Goal: Check status: Check status

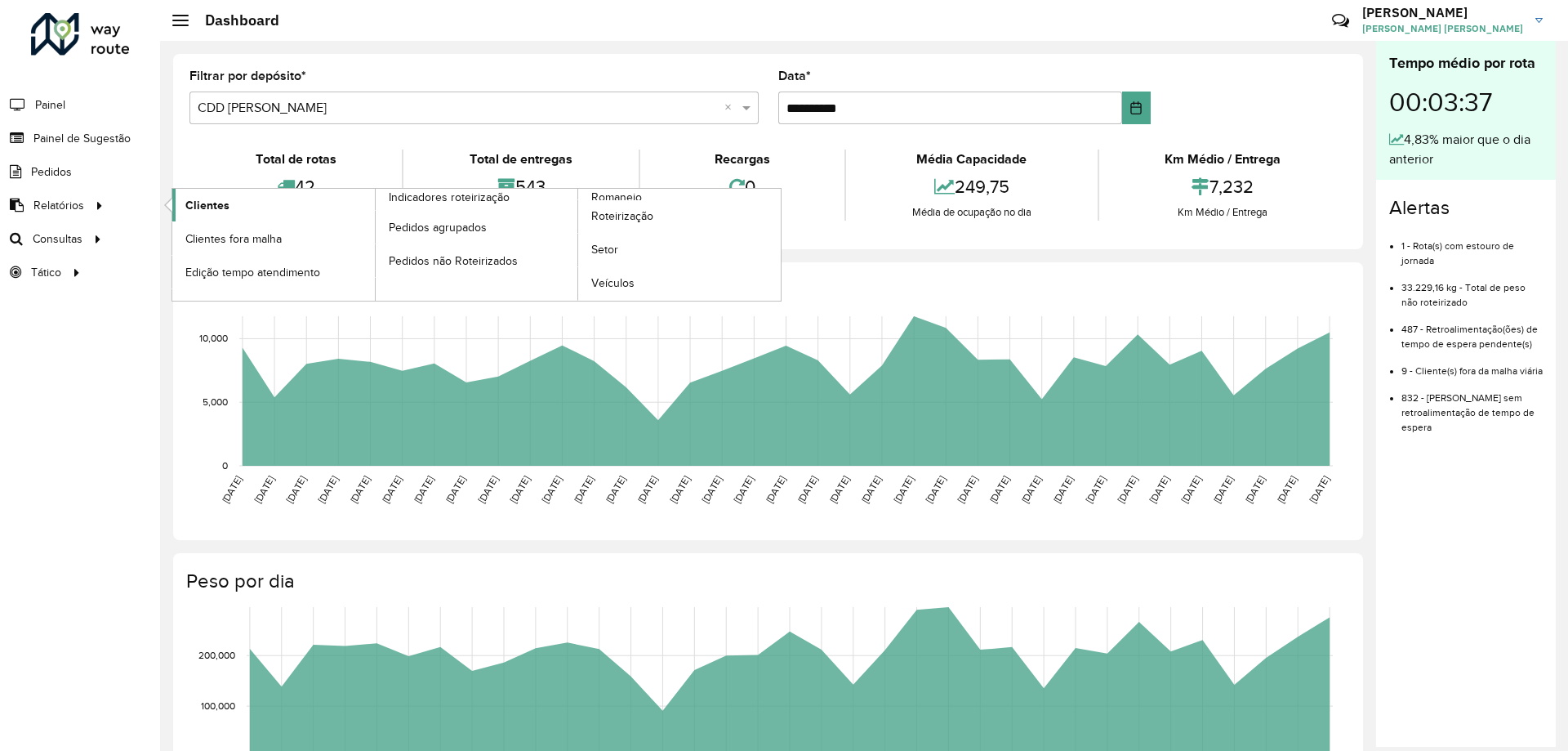
click at [194, 205] on span "Clientes" at bounding box center [208, 205] width 45 height 17
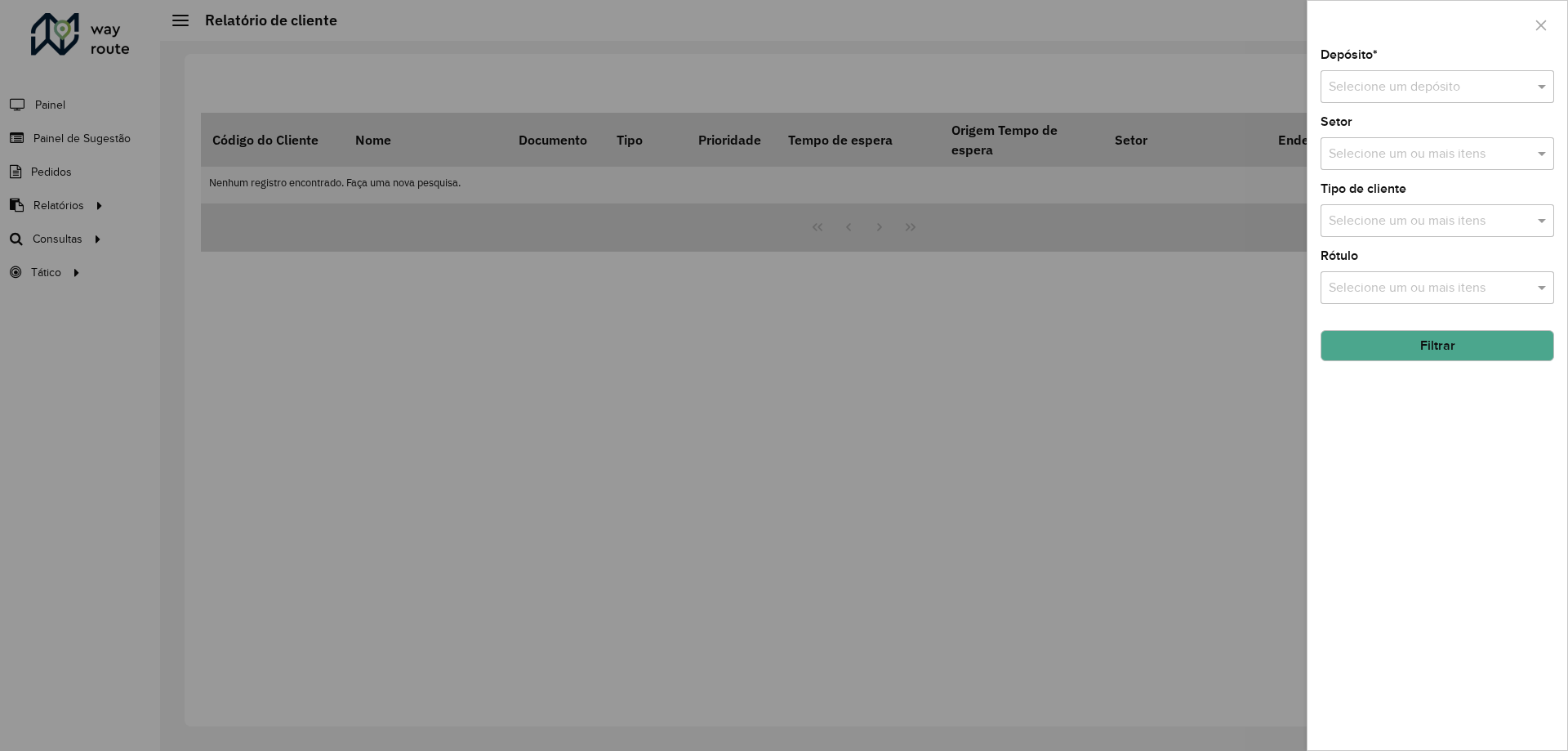
click at [1452, 90] on input "text" at bounding box center [1421, 87] width 185 height 20
click at [1387, 164] on span "CDD [PERSON_NAME]" at bounding box center [1392, 161] width 129 height 14
click at [1421, 353] on button "Filtrar" at bounding box center [1437, 345] width 233 height 31
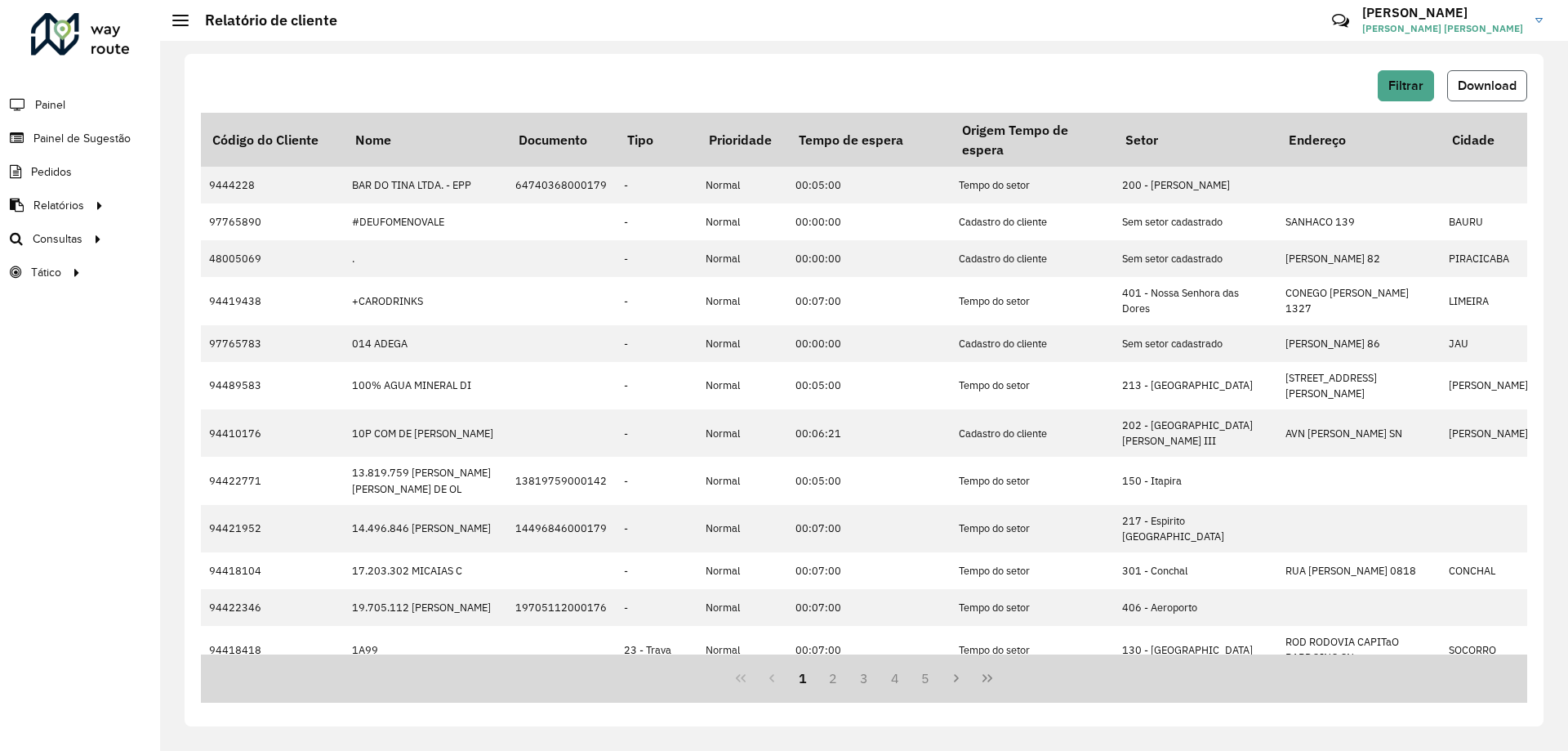
click at [1476, 79] on span "Download" at bounding box center [1487, 85] width 59 height 14
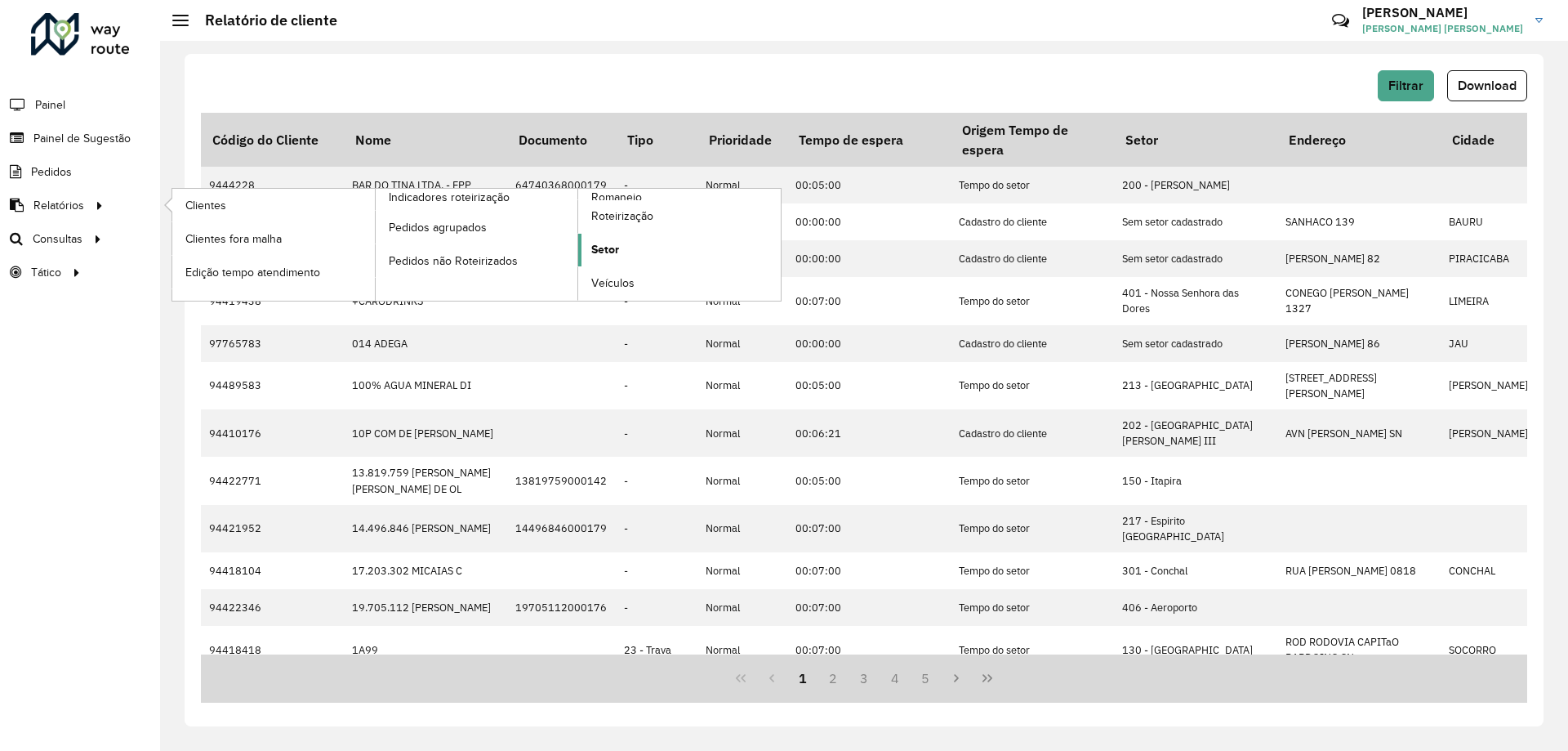
click at [615, 247] on span "Setor" at bounding box center [605, 249] width 28 height 17
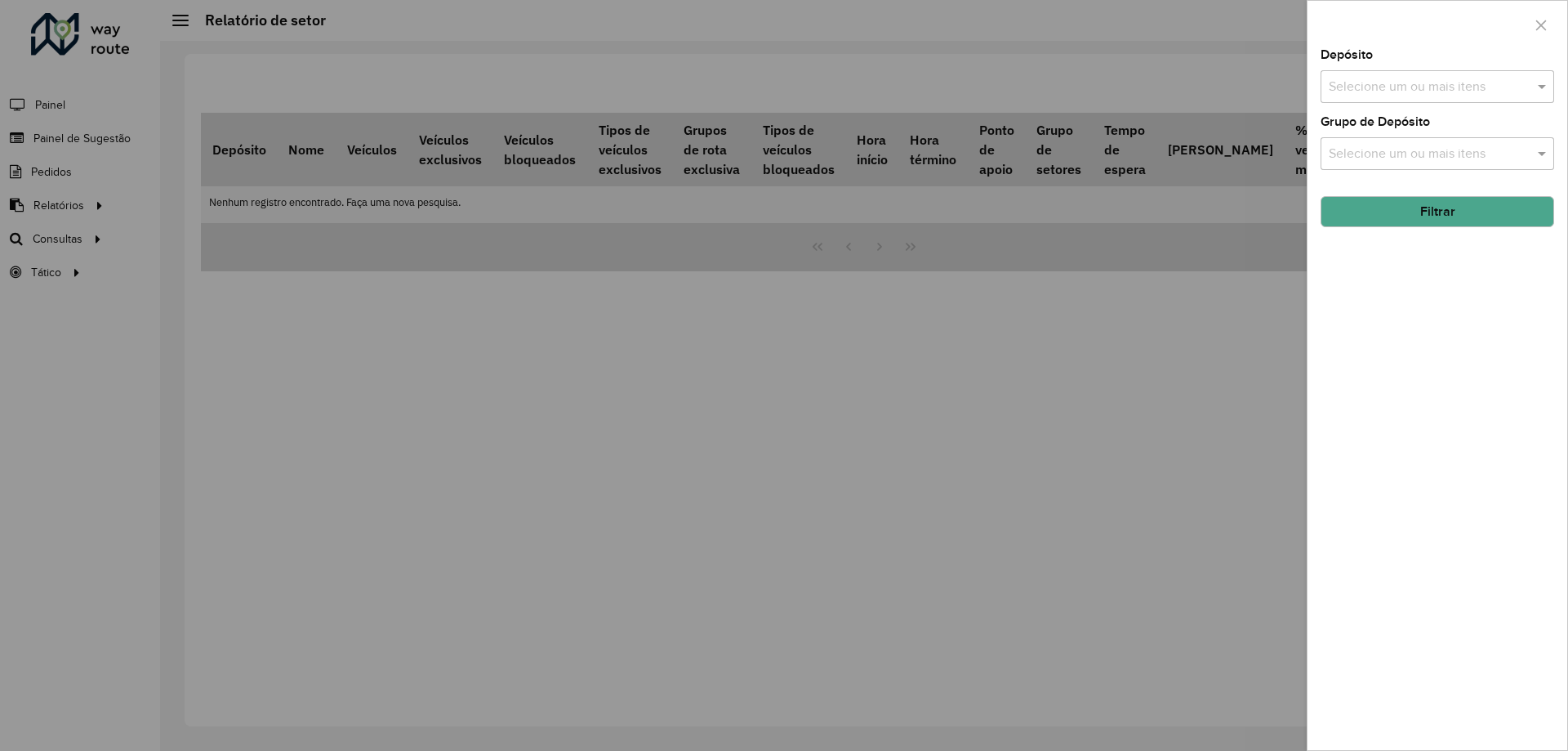
click at [1413, 65] on div "Depósito Selecione um ou mais itens" at bounding box center [1437, 75] width 233 height 54
click at [1413, 77] on input "text" at bounding box center [1430, 87] width 209 height 20
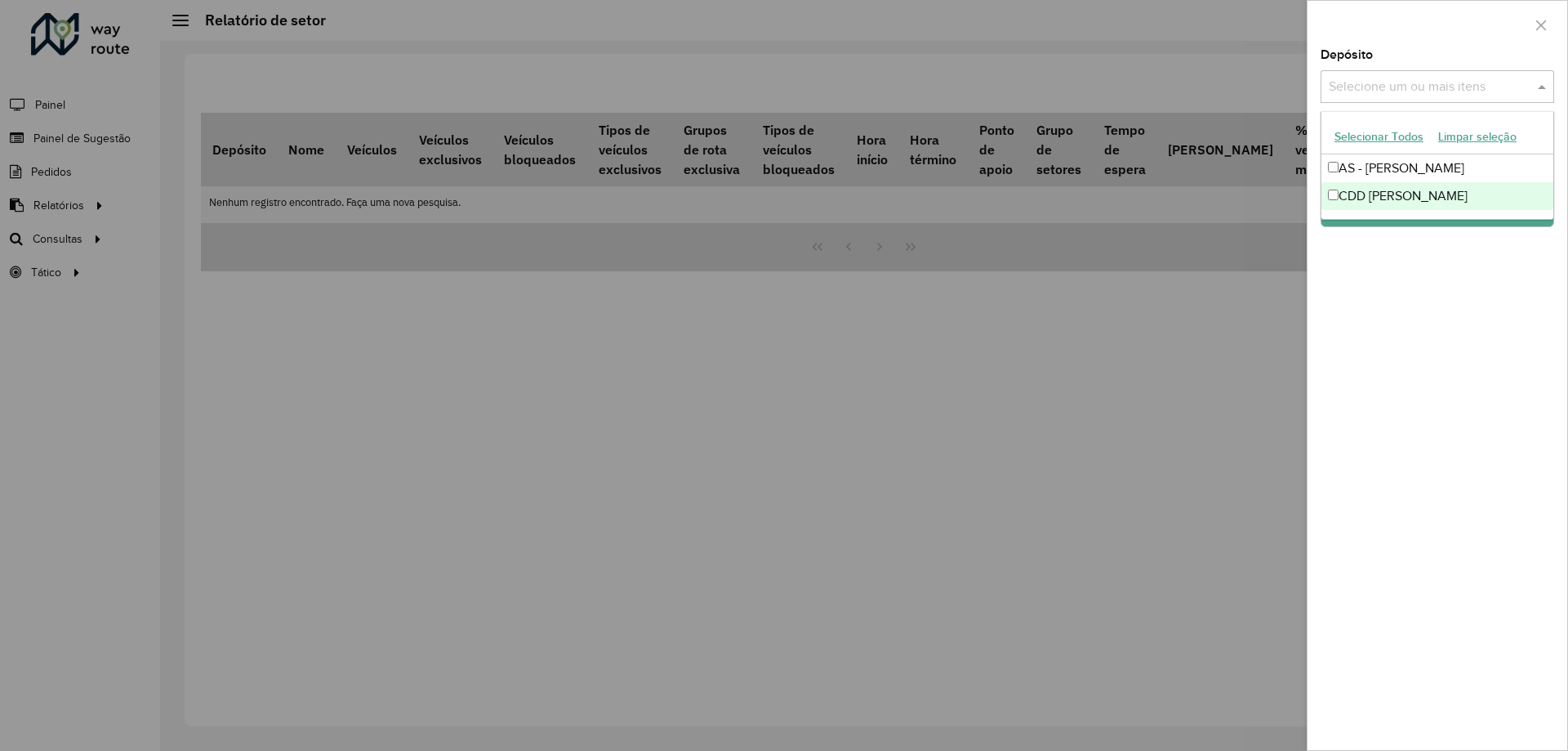
click at [1373, 191] on div "CDD [PERSON_NAME]" at bounding box center [1437, 196] width 232 height 28
click at [1392, 223] on button "Filtrar" at bounding box center [1437, 212] width 233 height 31
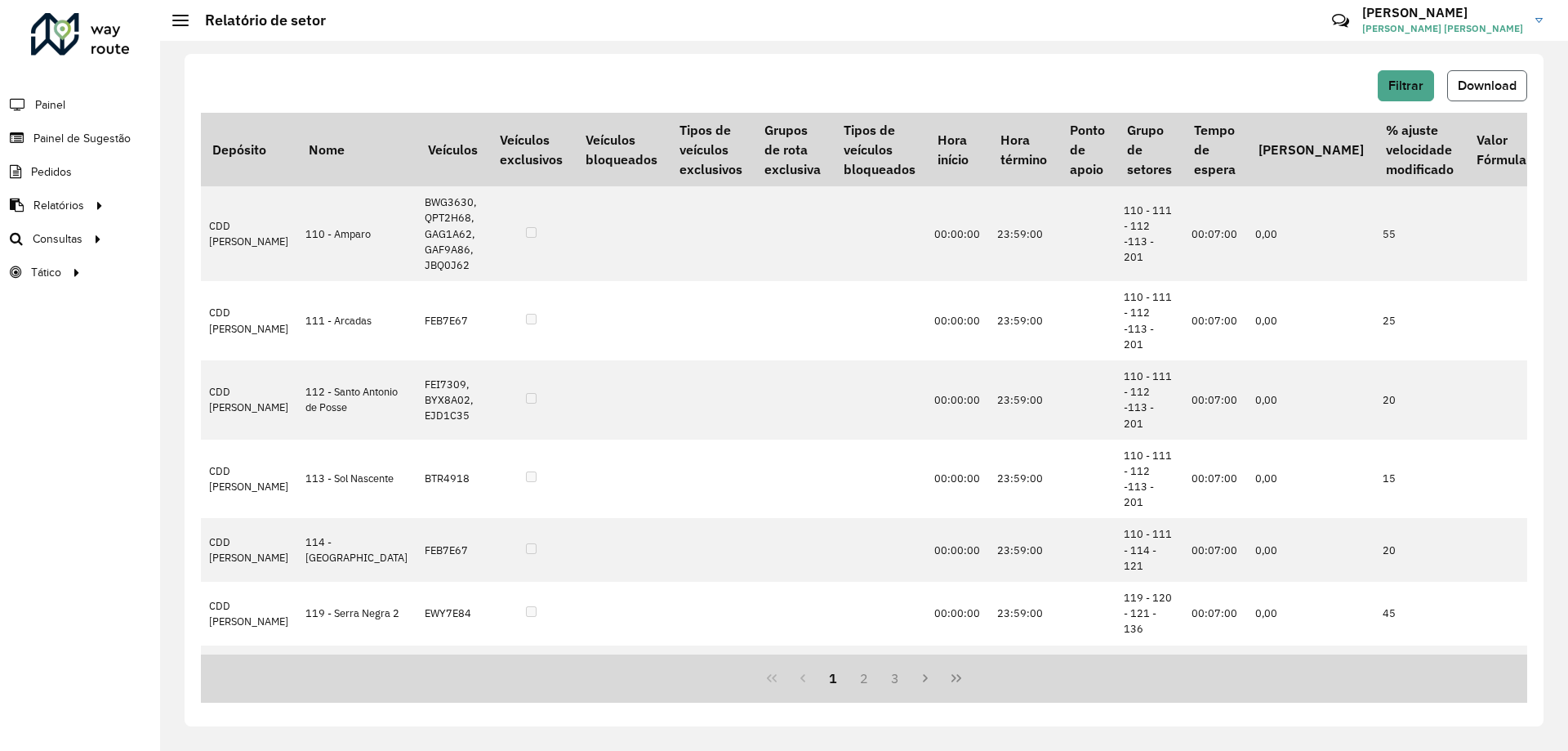
click at [1483, 77] on button "Download" at bounding box center [1487, 86] width 80 height 31
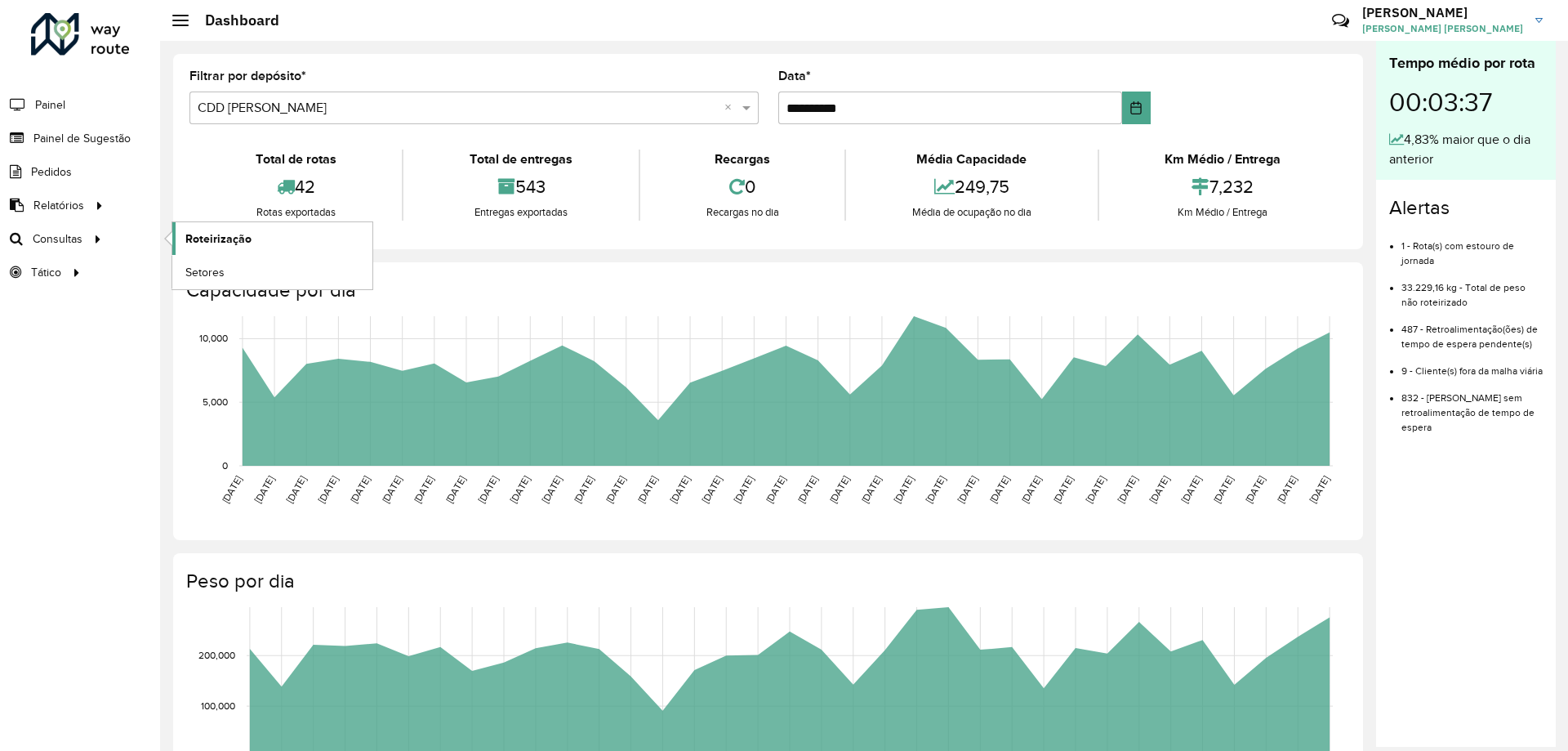
click at [186, 242] on span "Roteirização" at bounding box center [218, 238] width 66 height 17
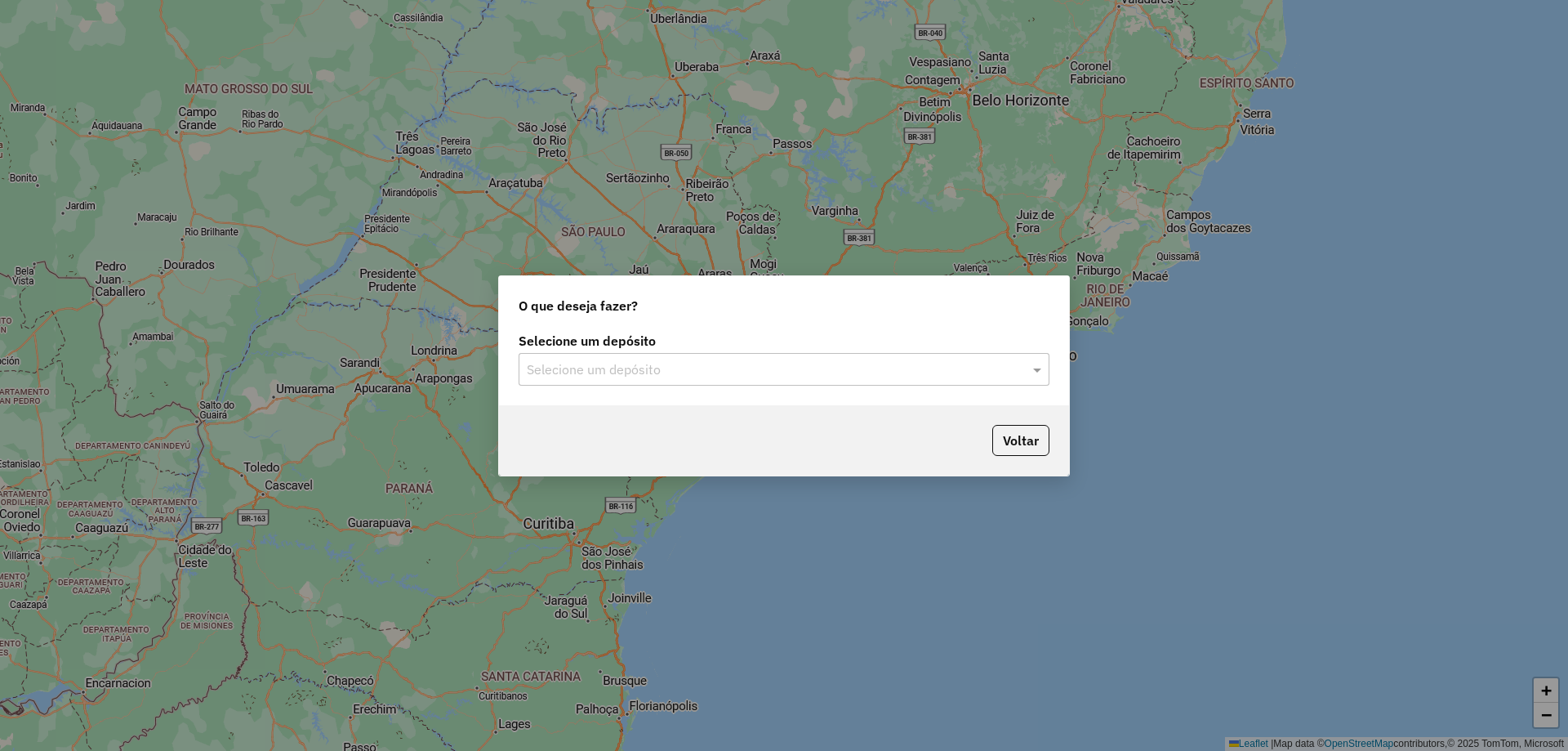
click at [549, 361] on input "text" at bounding box center [768, 370] width 482 height 20
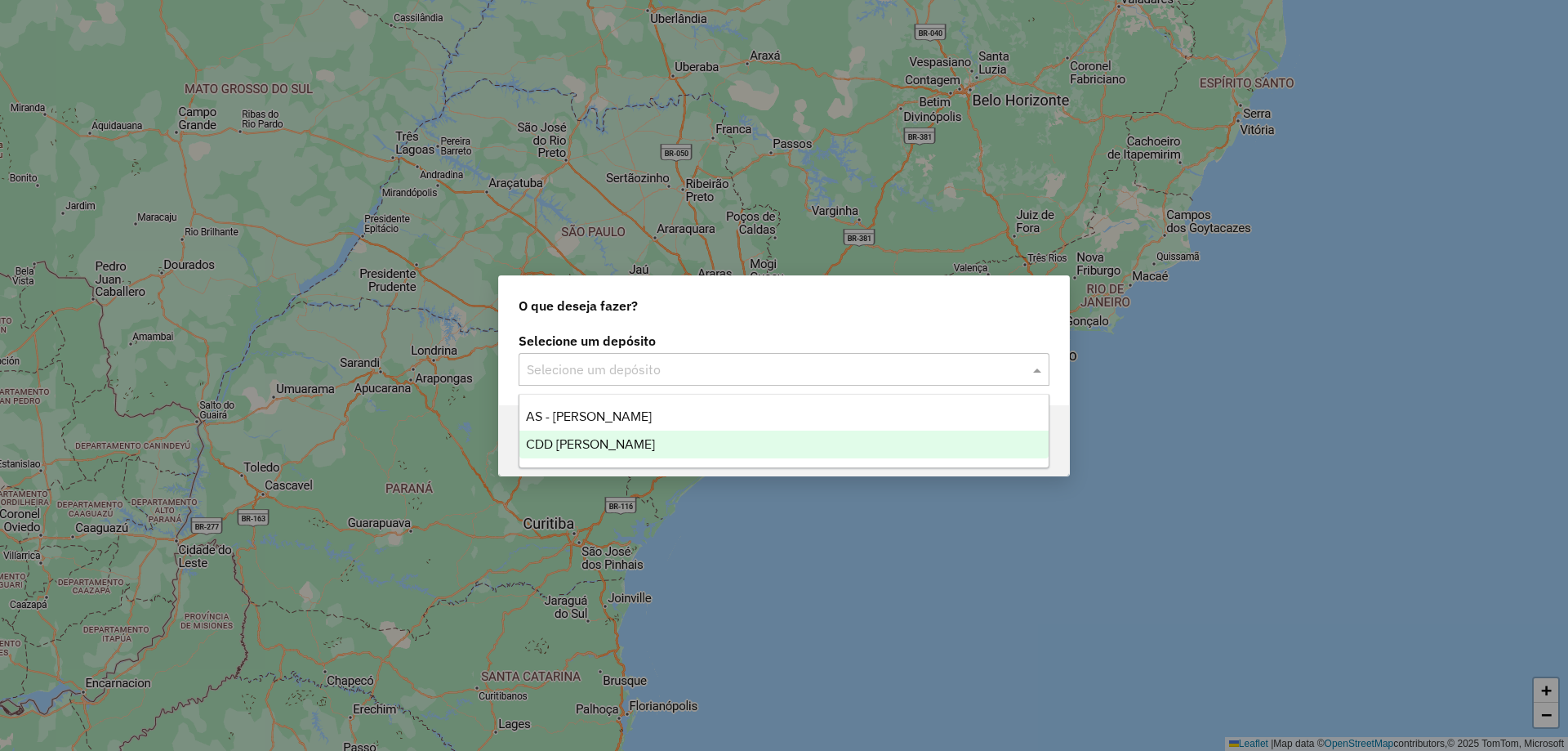
click at [561, 445] on span "CDD [PERSON_NAME]" at bounding box center [590, 444] width 129 height 14
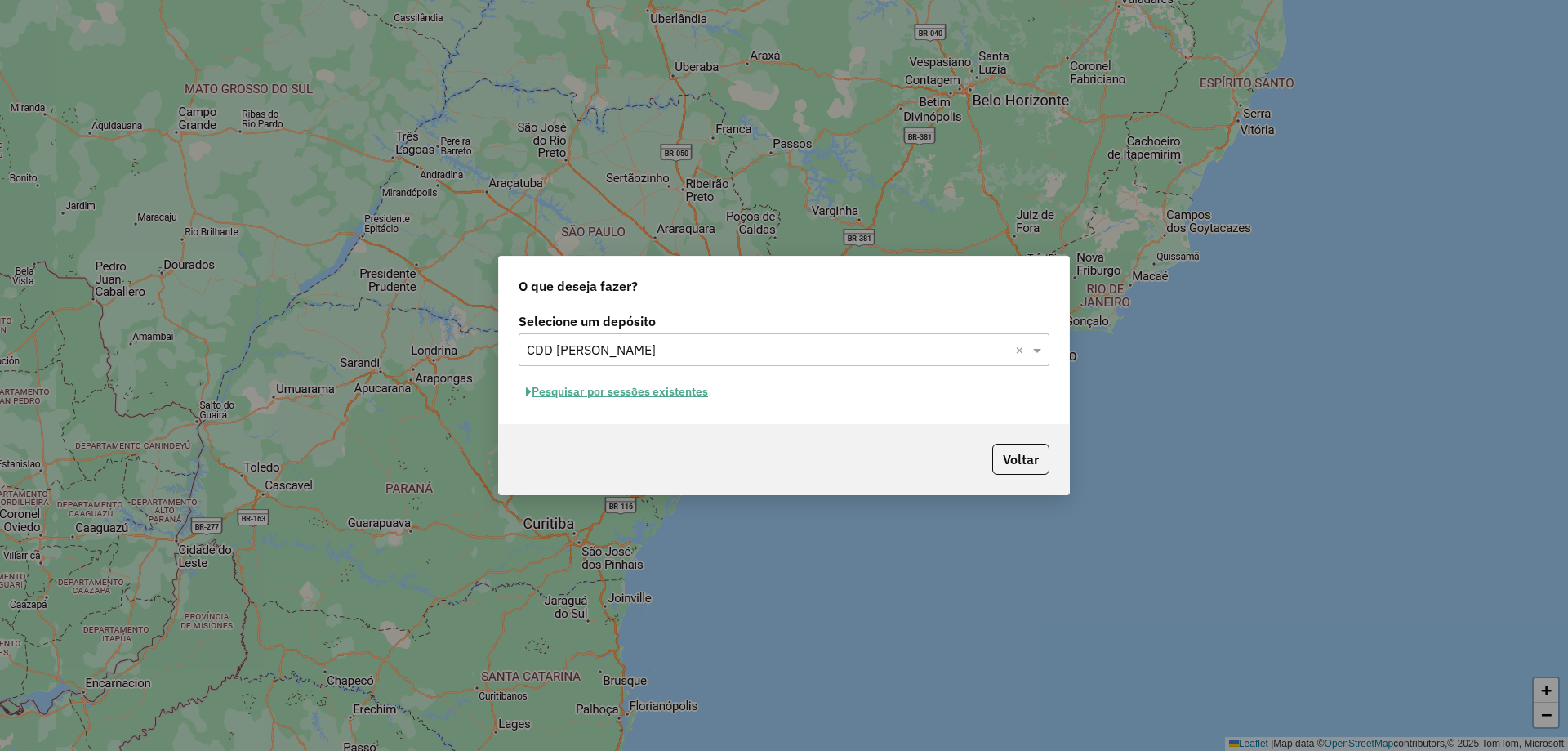
click at [656, 397] on button "Pesquisar por sessões existentes" at bounding box center [617, 392] width 197 height 26
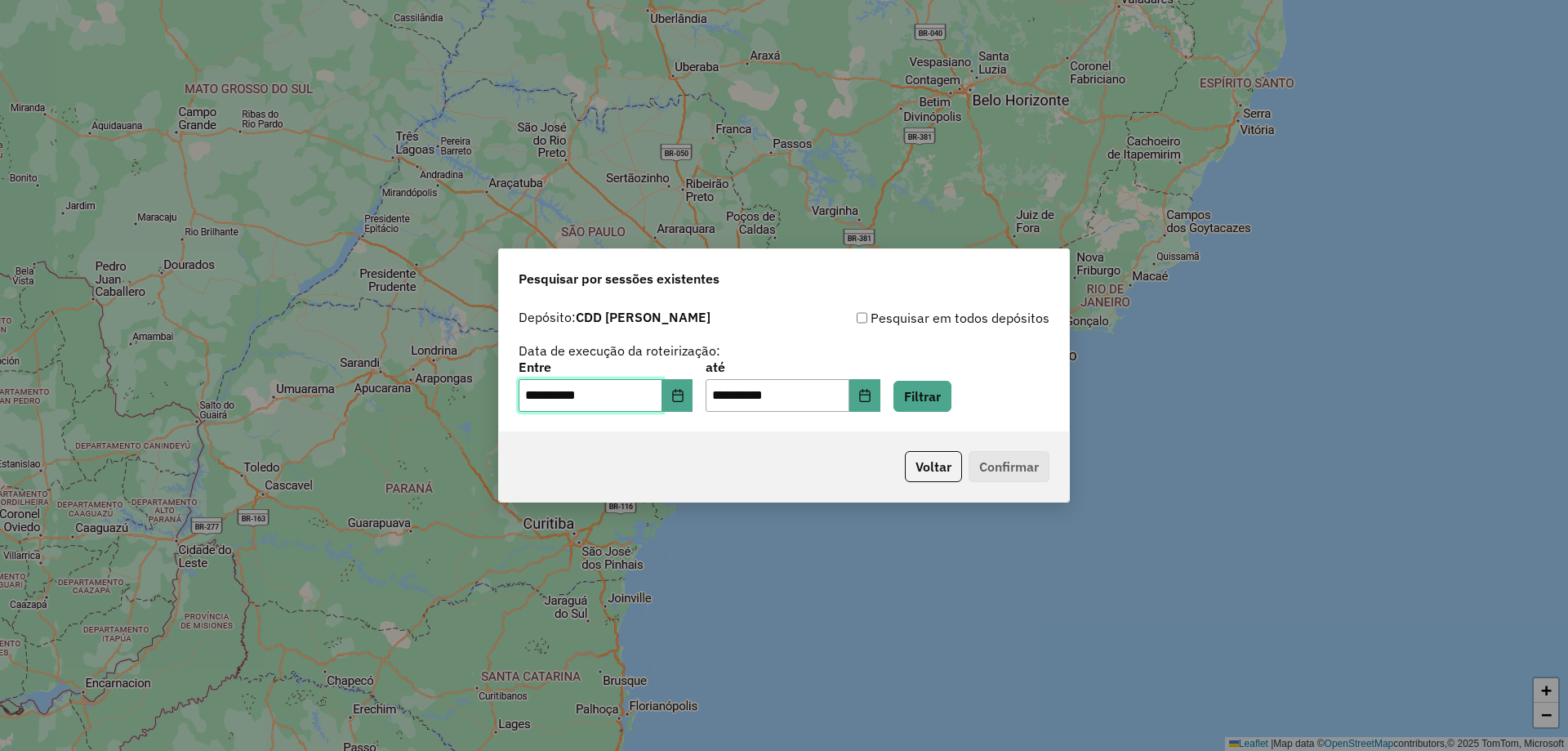
click at [657, 397] on input "**********" at bounding box center [590, 396] width 143 height 33
click at [946, 387] on button "Filtrar" at bounding box center [922, 397] width 58 height 31
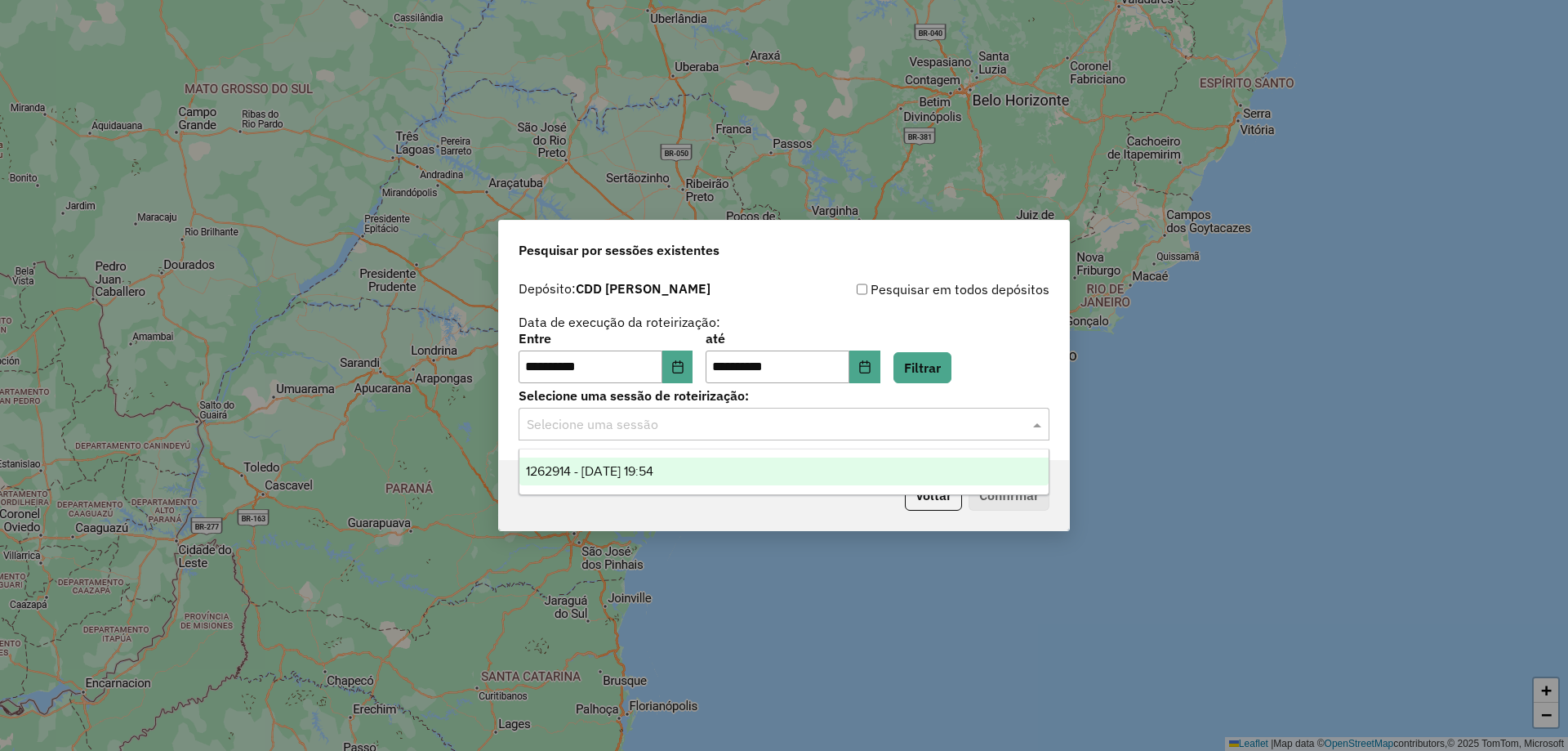
click at [758, 431] on input "text" at bounding box center [768, 425] width 482 height 20
click at [725, 473] on div "1262914 - 10/09/2025 19:54" at bounding box center [784, 472] width 529 height 28
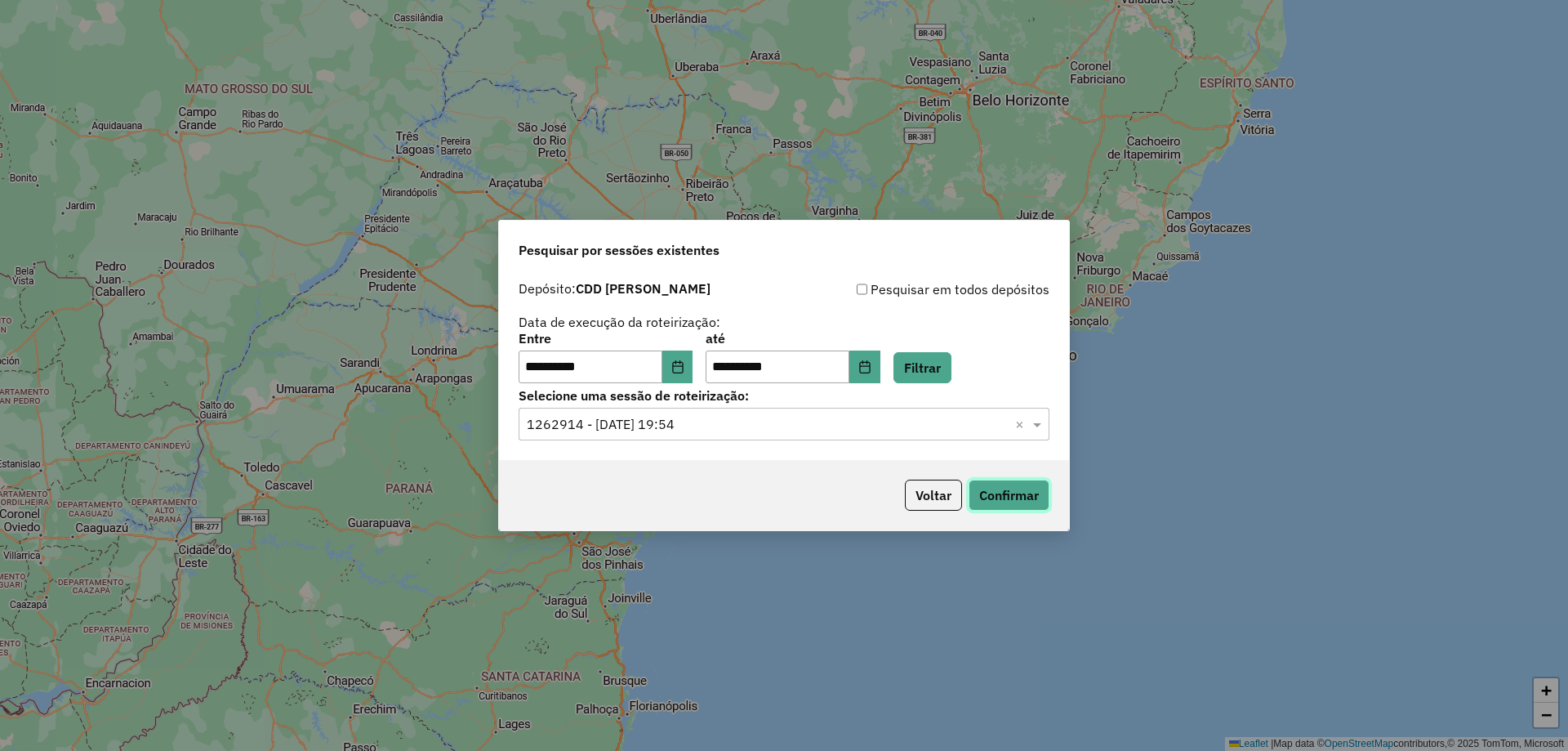
click at [1006, 505] on button "Confirmar" at bounding box center [1009, 495] width 81 height 31
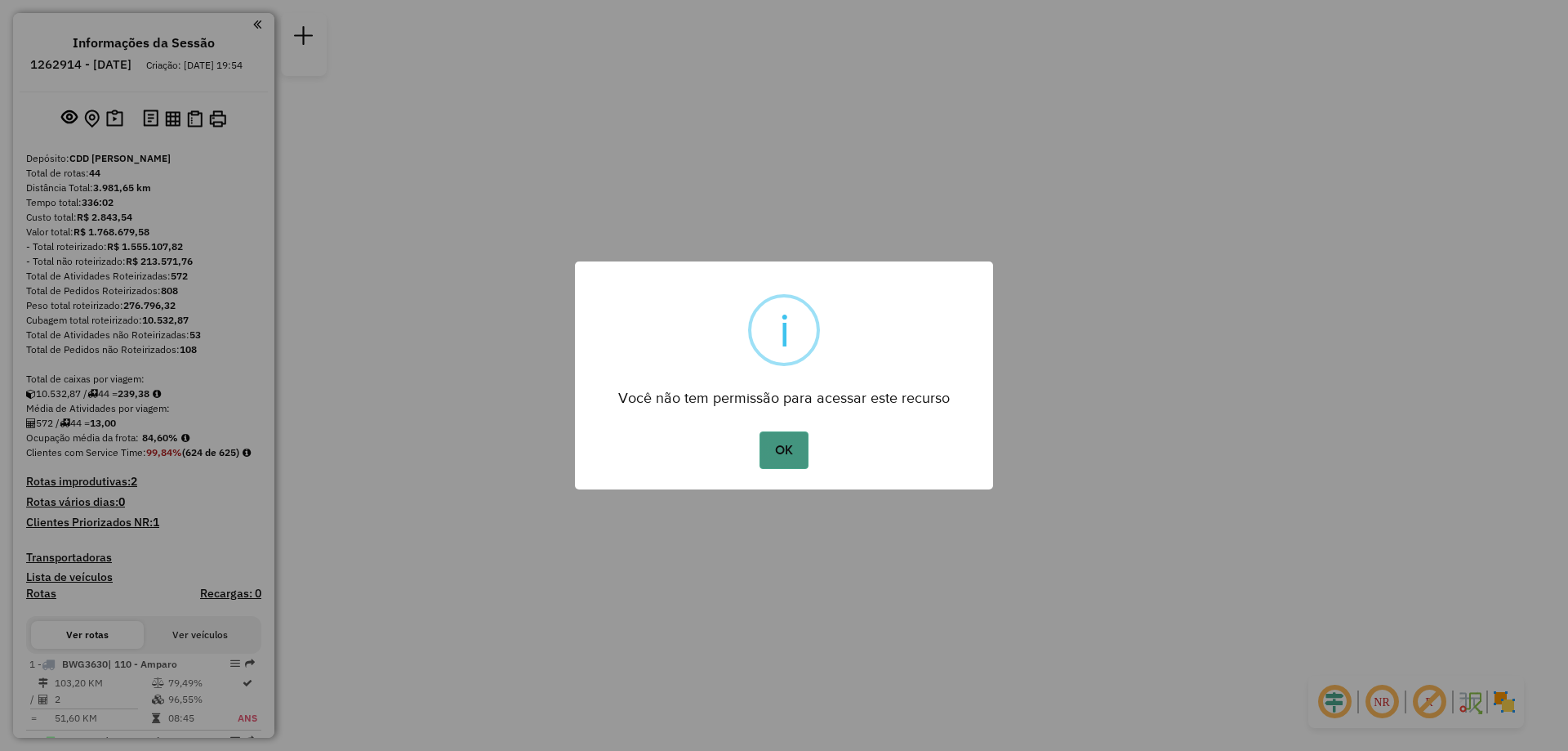
click at [802, 466] on button "OK" at bounding box center [783, 450] width 48 height 38
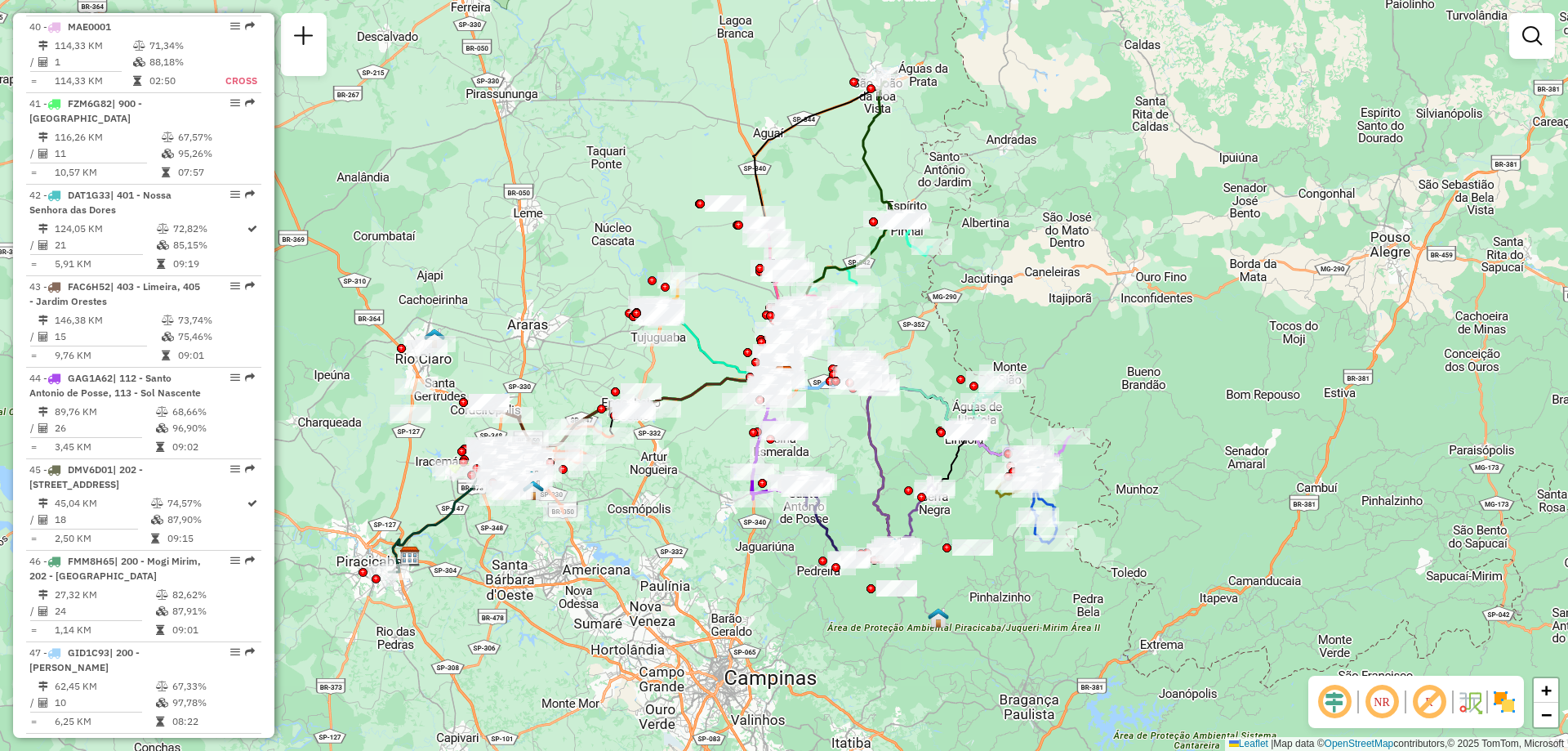
scroll to position [395, 0]
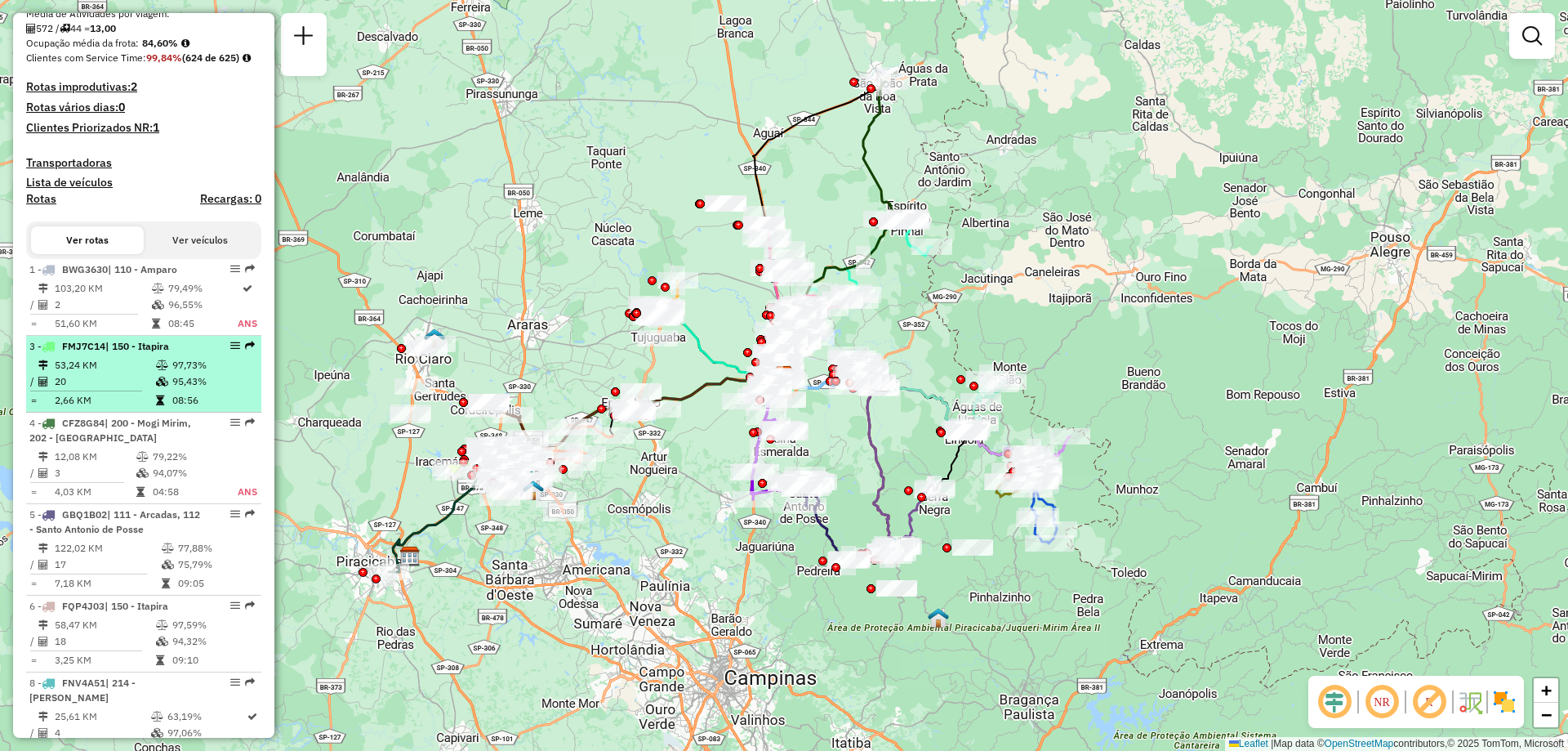
click at [182, 373] on td "97,73%" at bounding box center [213, 365] width 82 height 16
select select "**********"
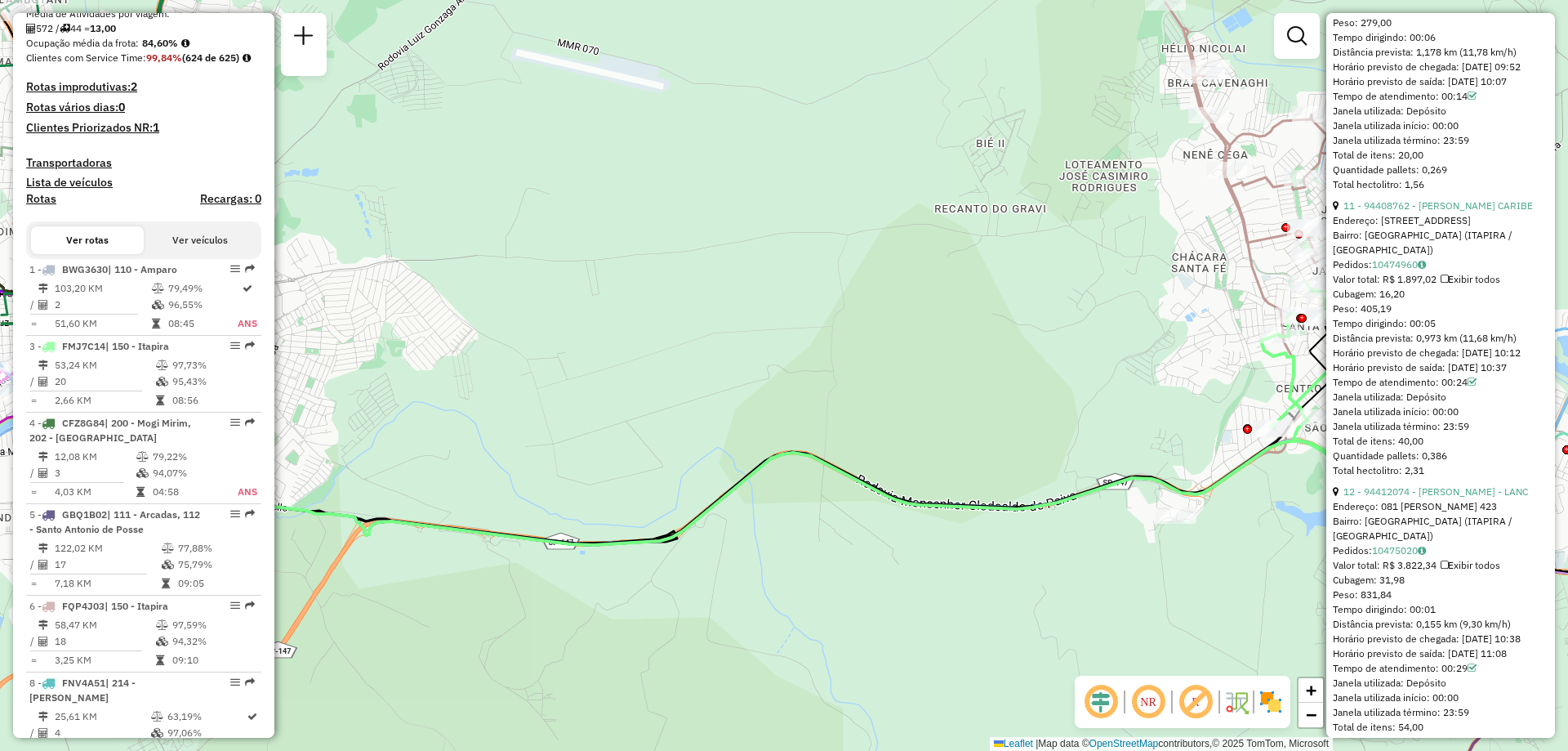
scroll to position [3594, 0]
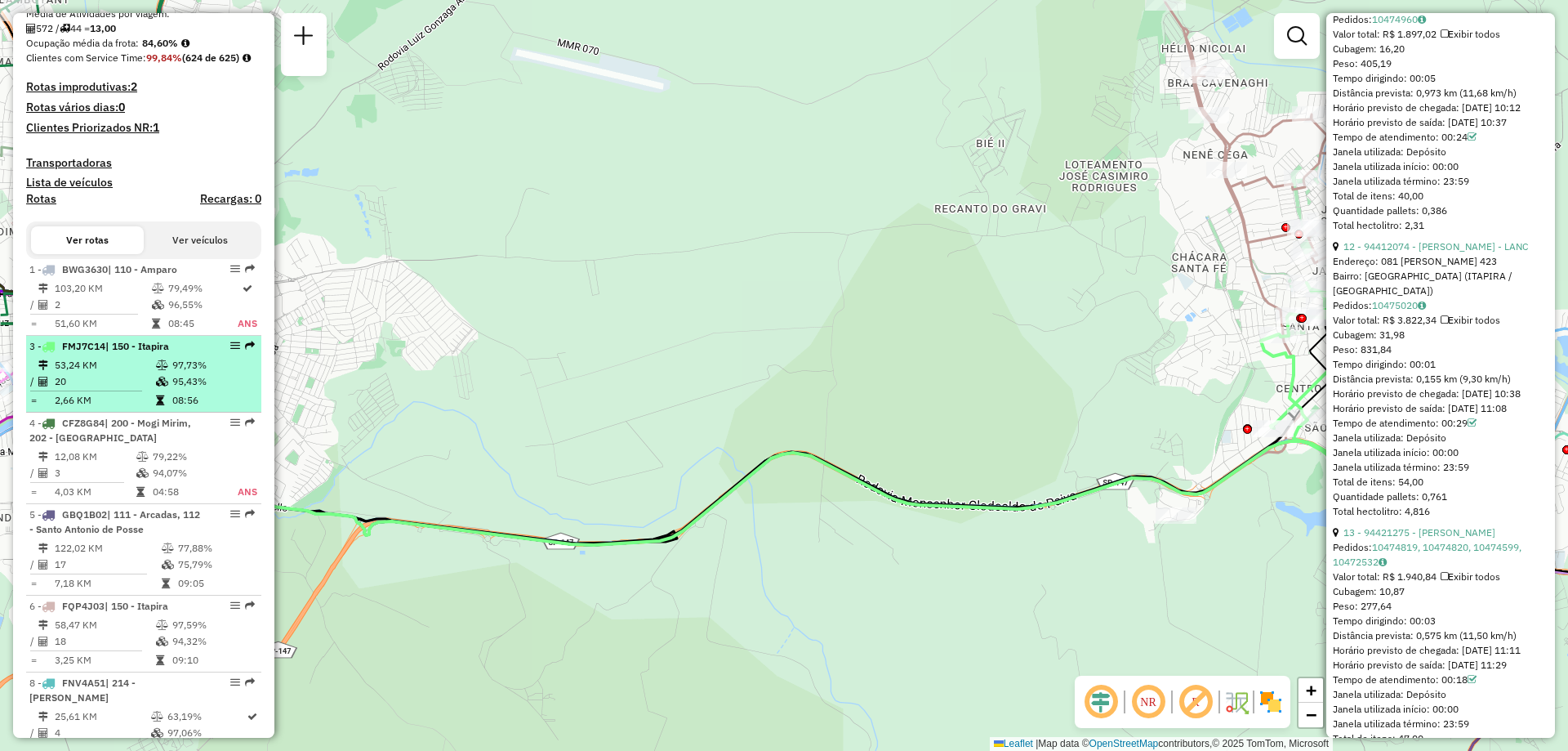
click at [181, 373] on td "97,73%" at bounding box center [213, 365] width 82 height 16
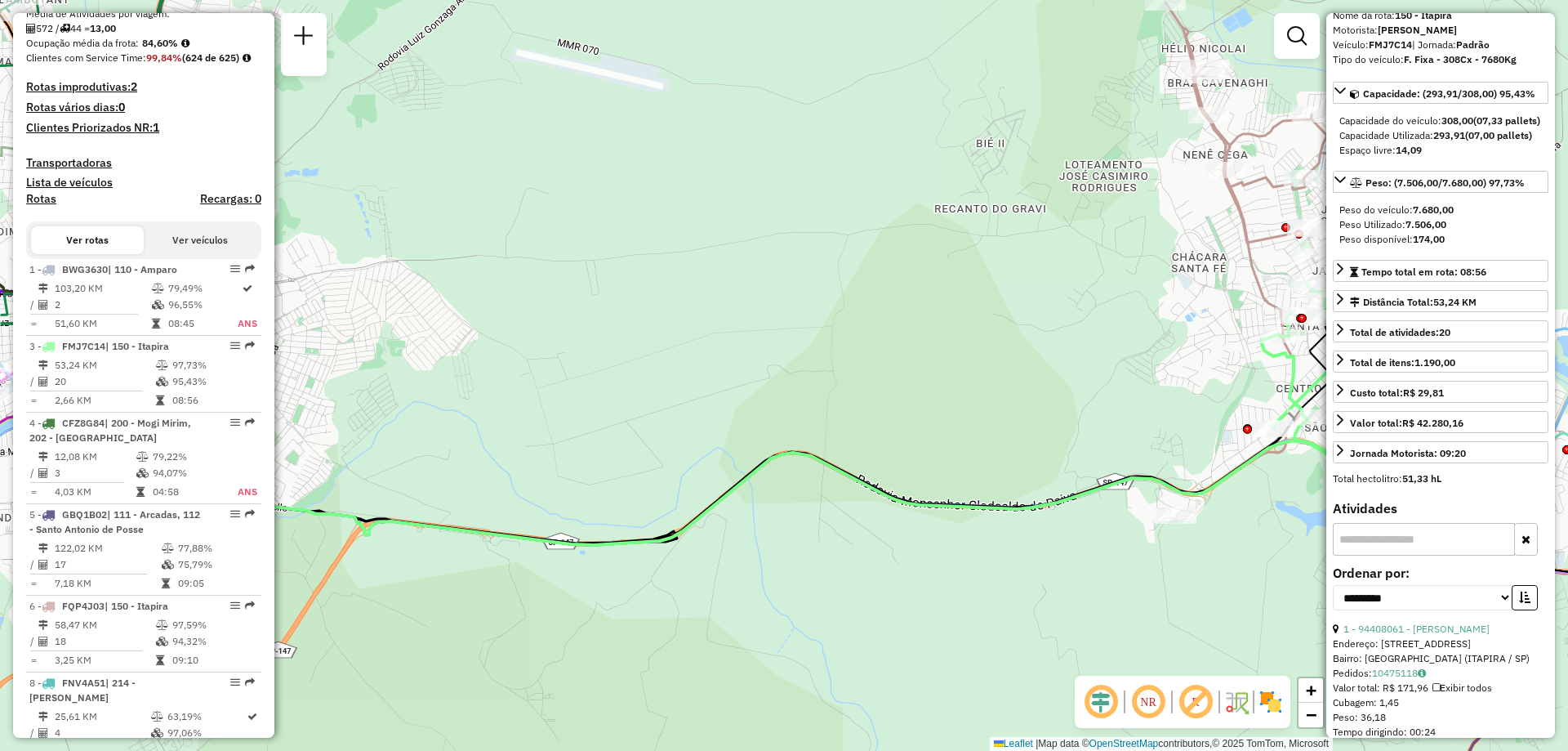
scroll to position [0, 0]
